Goal: Information Seeking & Learning: Learn about a topic

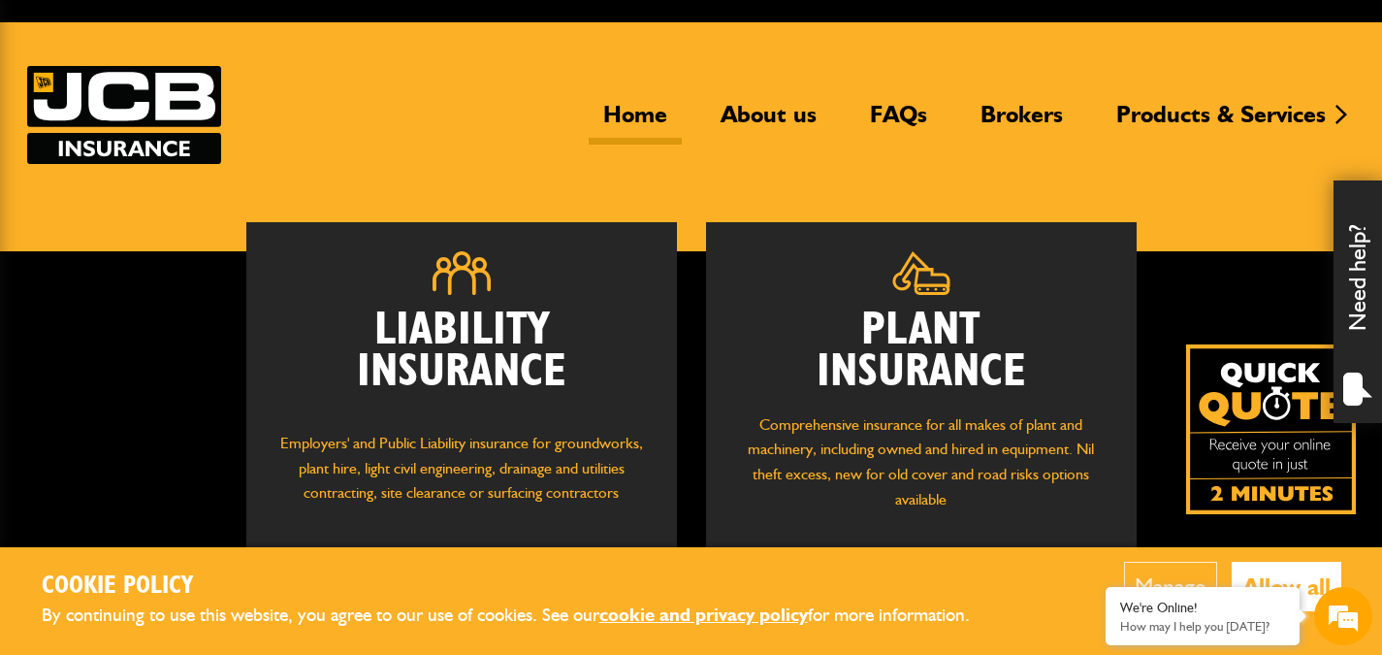
scroll to position [97, 0]
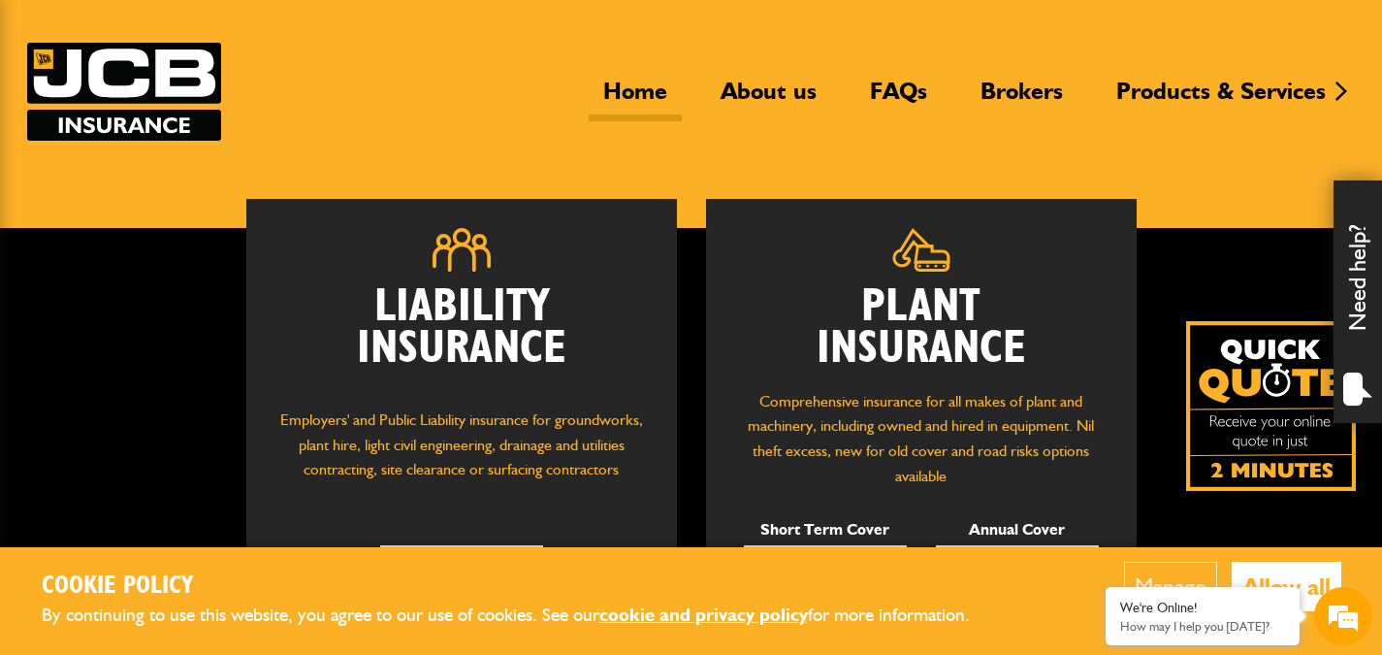
click at [1295, 578] on button "Allow all" at bounding box center [1287, 586] width 110 height 49
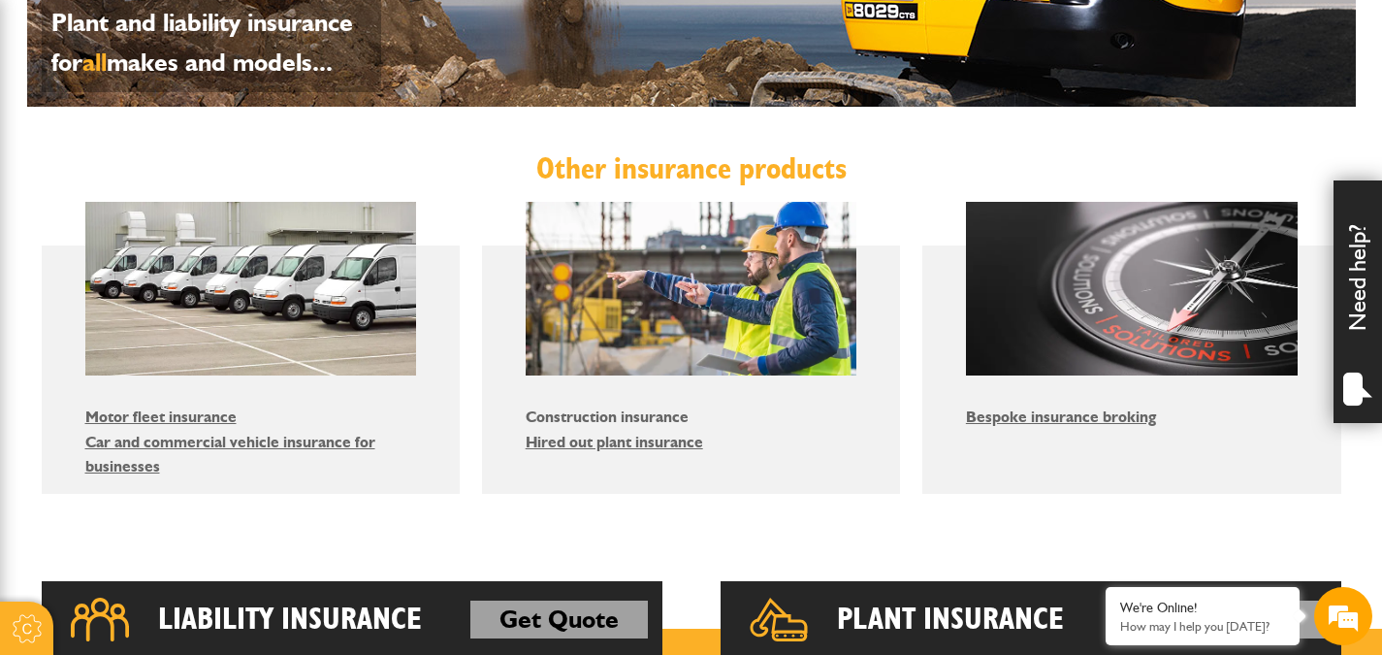
scroll to position [1164, 0]
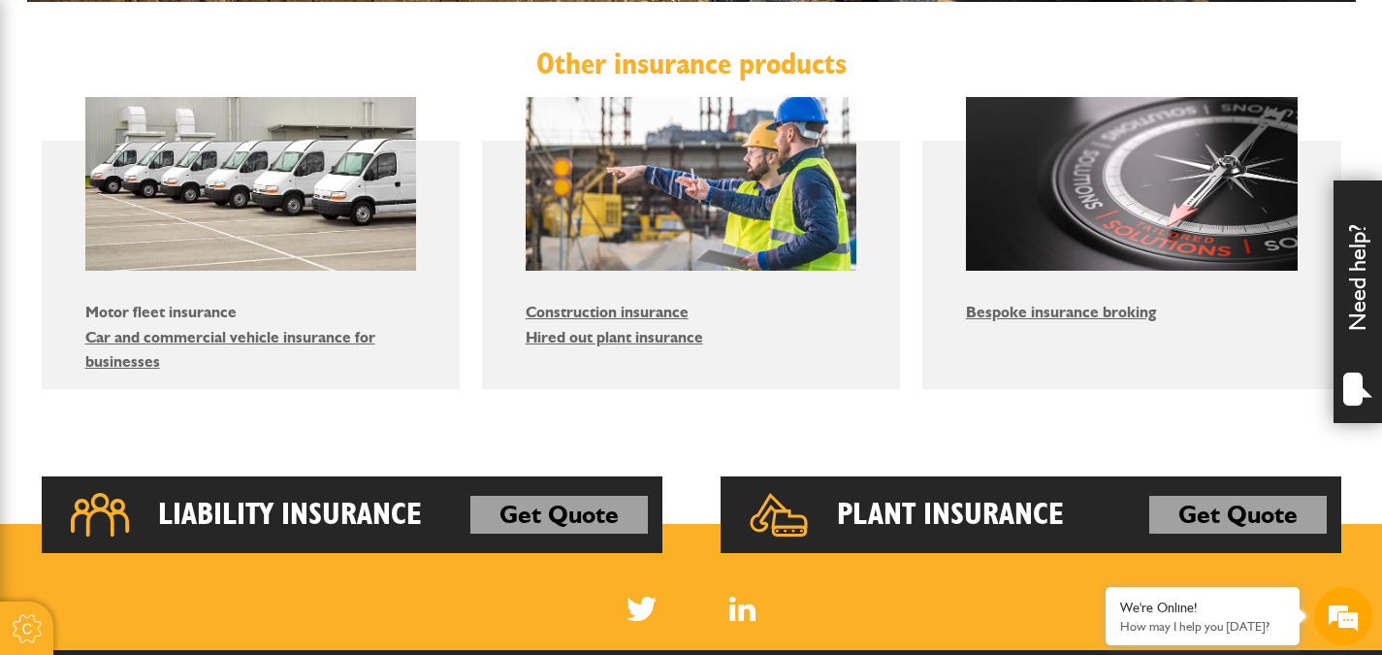
click at [141, 312] on link "Motor fleet insurance" at bounding box center [160, 312] width 151 height 18
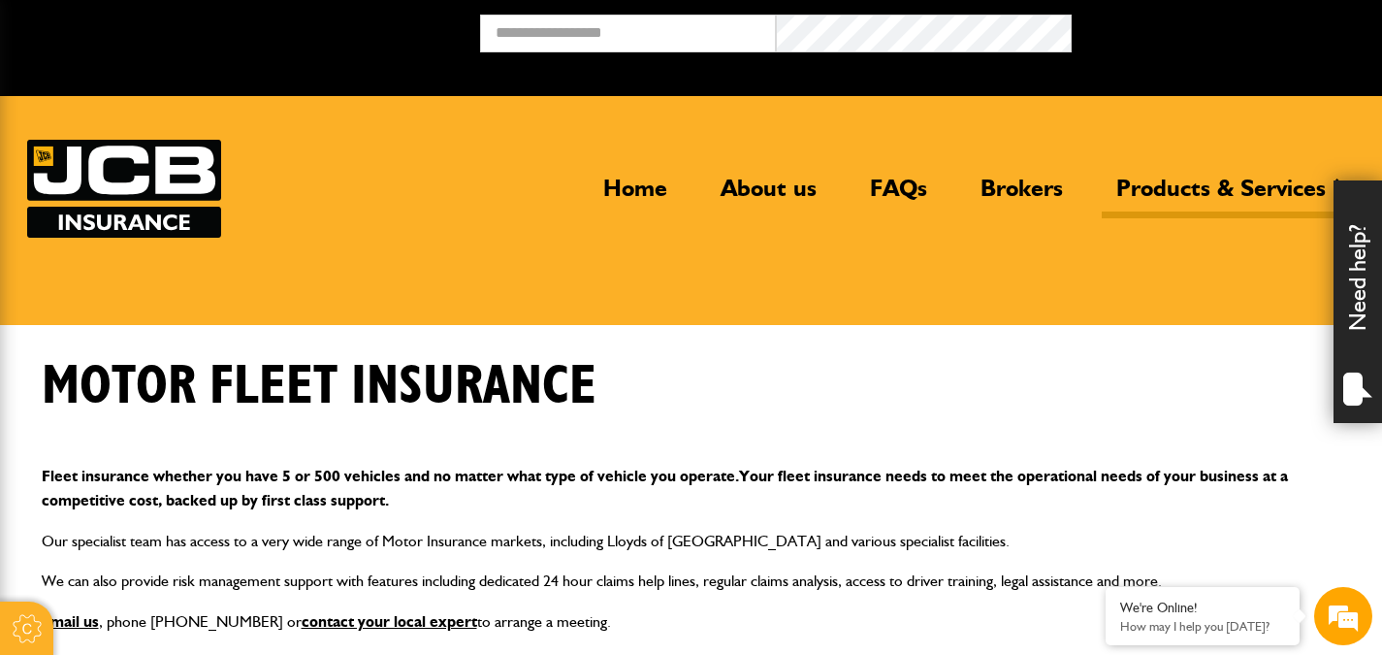
click at [144, 166] on img at bounding box center [124, 189] width 194 height 98
